Goal: Task Accomplishment & Management: Manage account settings

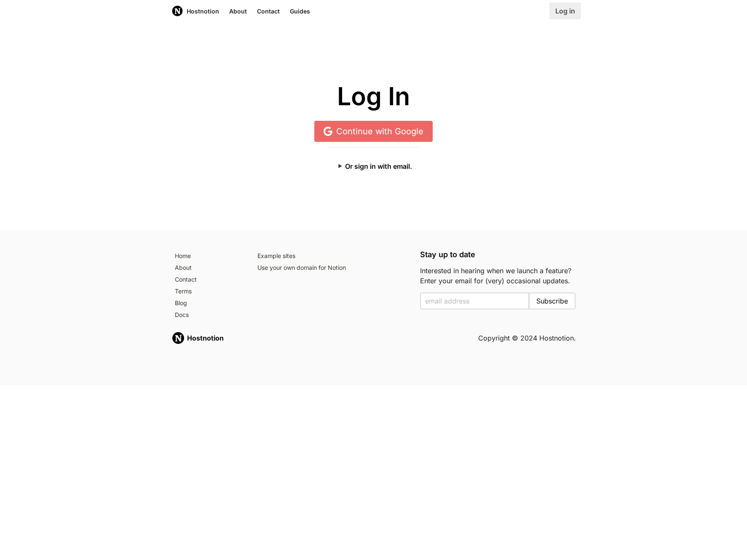
click at [567, 12] on link "Log in" at bounding box center [565, 11] width 32 height 17
click at [389, 166] on button "Or sign in with email." at bounding box center [373, 166] width 92 height 17
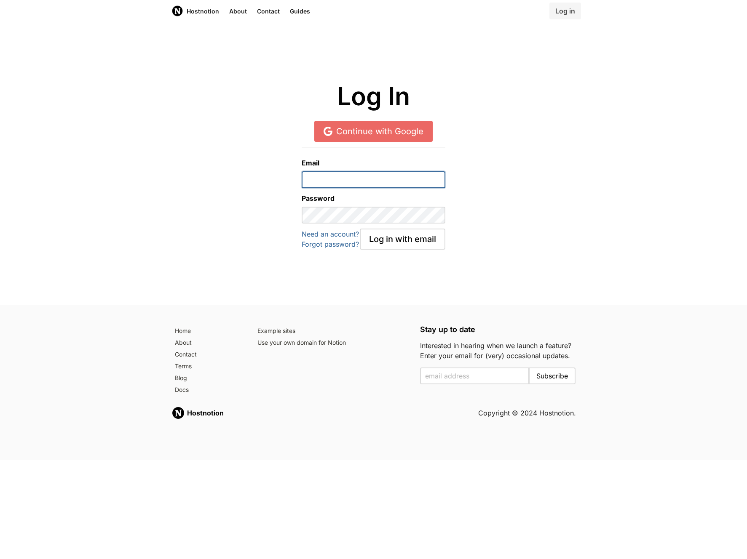
type input "[EMAIL_ADDRESS][DOMAIN_NAME]"
click at [402, 239] on button "Log in with email" at bounding box center [403, 239] width 86 height 21
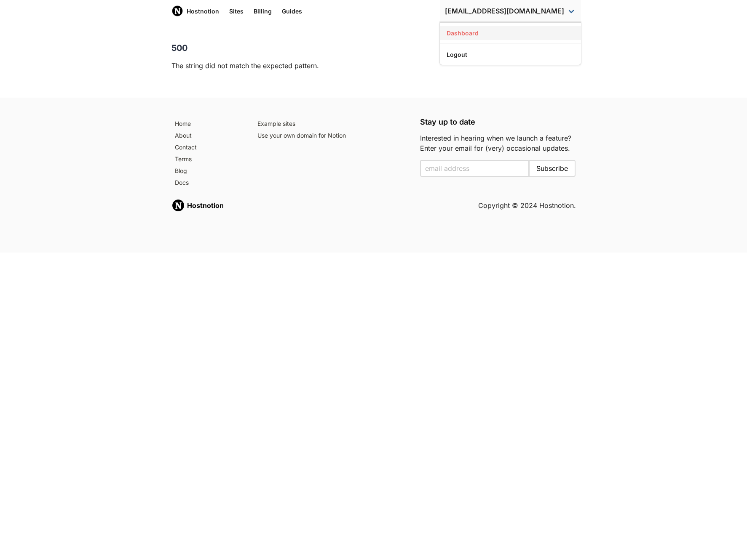
click at [515, 33] on link "Dashboard" at bounding box center [510, 33] width 141 height 14
click at [266, 11] on link "Billing" at bounding box center [263, 11] width 28 height 22
